Goal: Find specific page/section: Find specific page/section

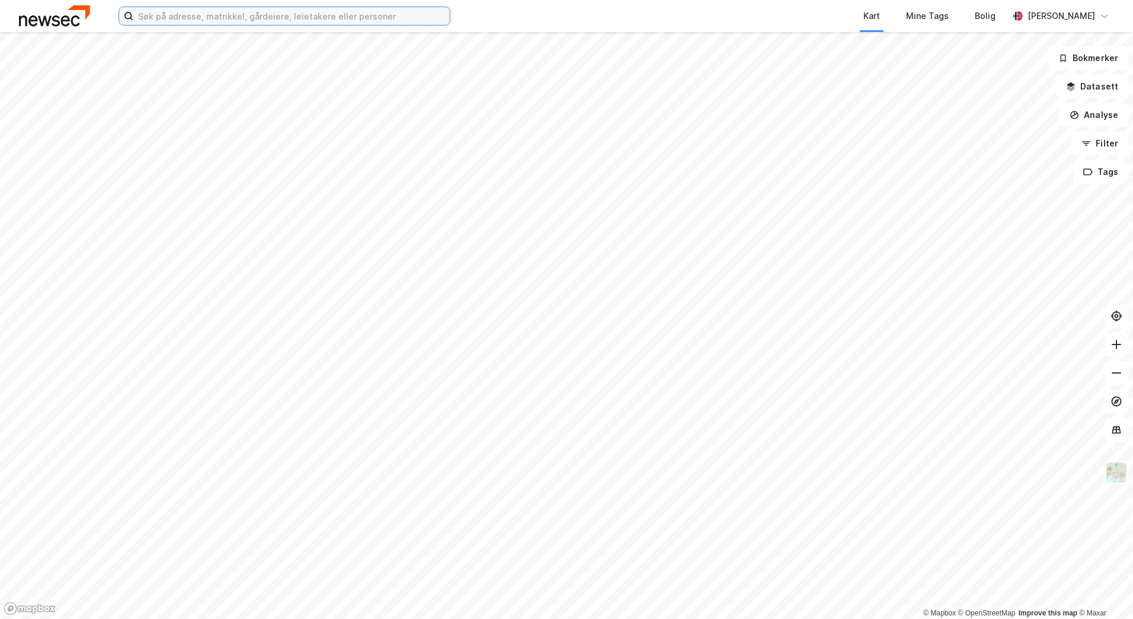
click at [232, 17] on input at bounding box center [291, 16] width 316 height 18
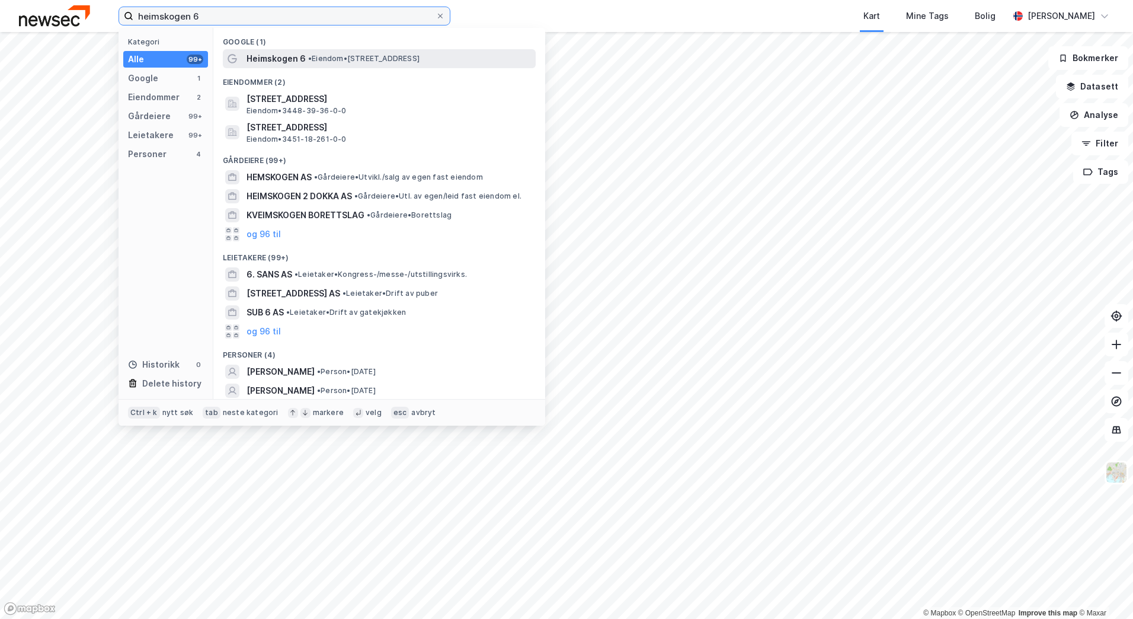
type input "heimskogen 6"
click at [342, 62] on span "• Eiendom • [STREET_ADDRESS]" at bounding box center [363, 58] width 111 height 9
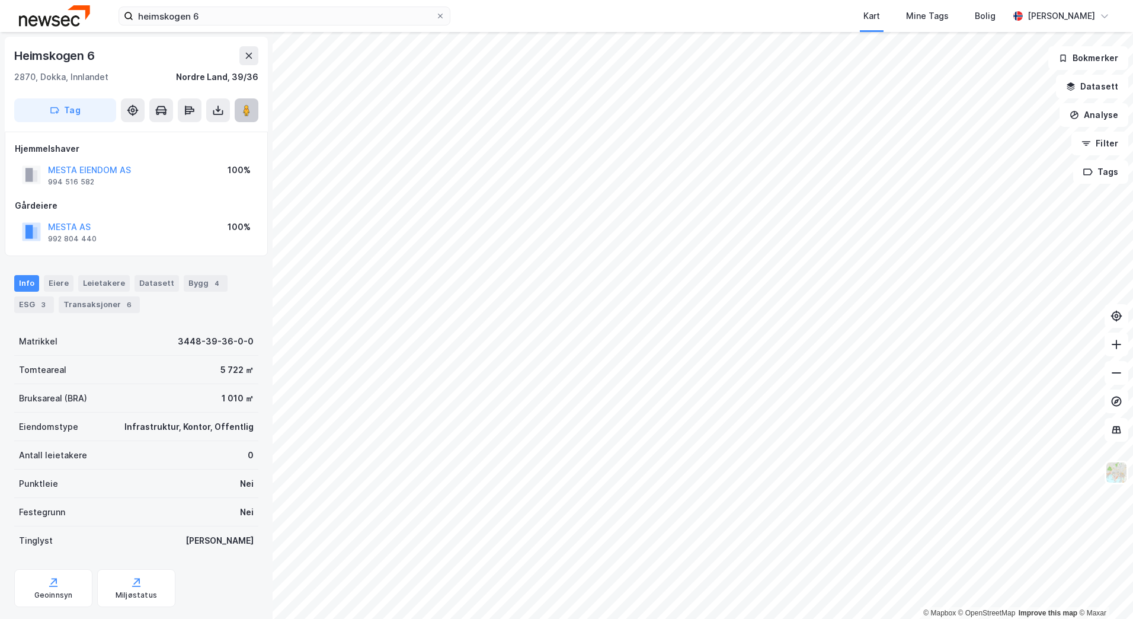
click at [241, 107] on icon at bounding box center [247, 110] width 12 height 12
